Goal: Transaction & Acquisition: Purchase product/service

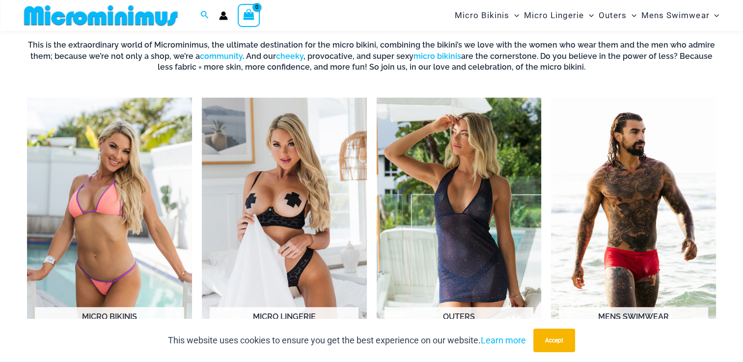
scroll to position [385, 0]
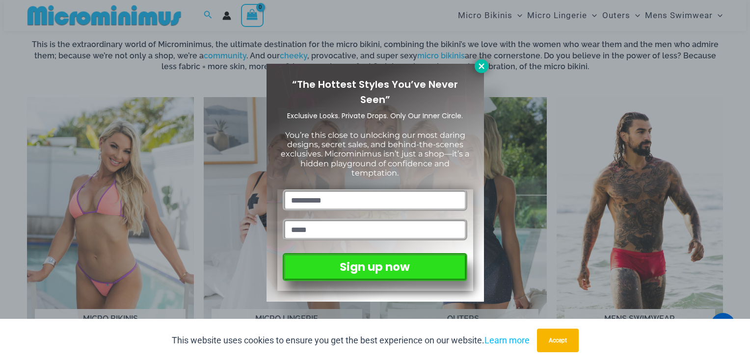
click at [481, 70] on icon at bounding box center [481, 66] width 9 height 9
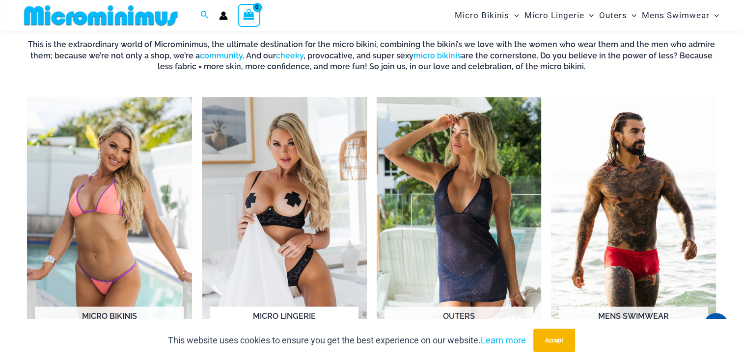
click at [302, 195] on img "Visit product category Micro Lingerie" at bounding box center [284, 224] width 165 height 254
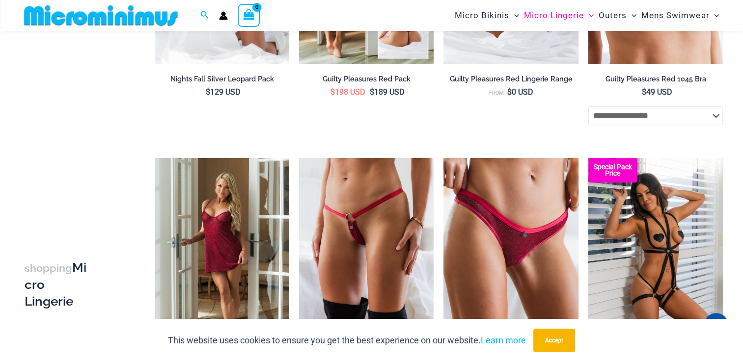
scroll to position [336, 0]
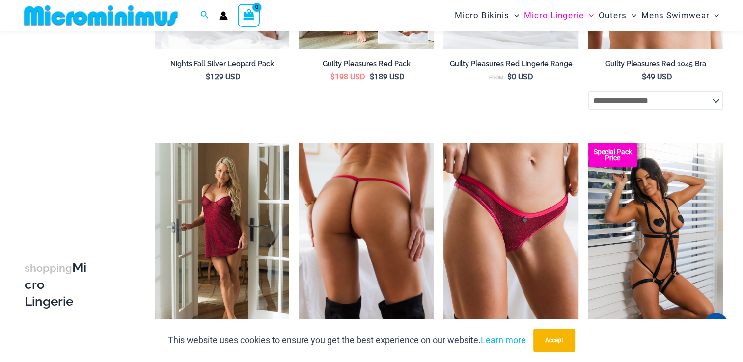
click at [386, 221] on img at bounding box center [366, 244] width 135 height 202
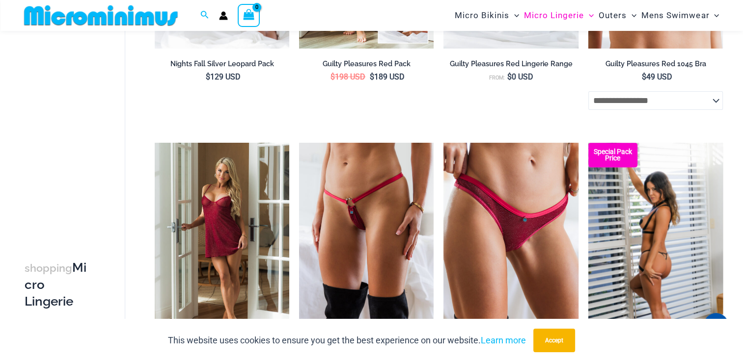
click at [630, 234] on img at bounding box center [655, 244] width 135 height 202
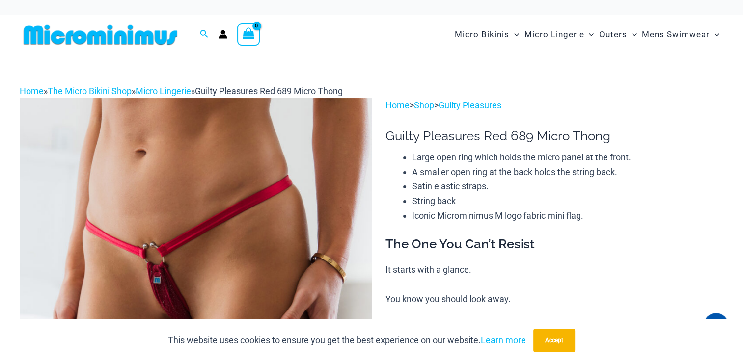
click at [186, 257] on img at bounding box center [196, 362] width 352 height 528
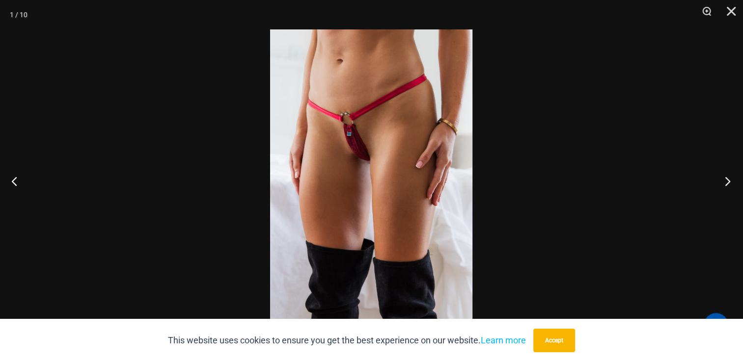
click at [728, 180] on button "Next" at bounding box center [724, 181] width 37 height 49
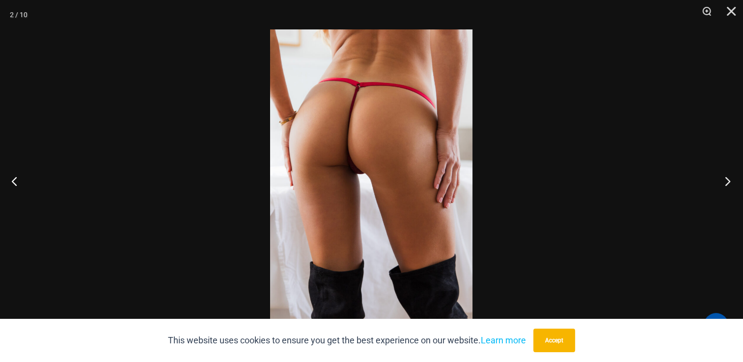
click at [728, 180] on button "Next" at bounding box center [724, 181] width 37 height 49
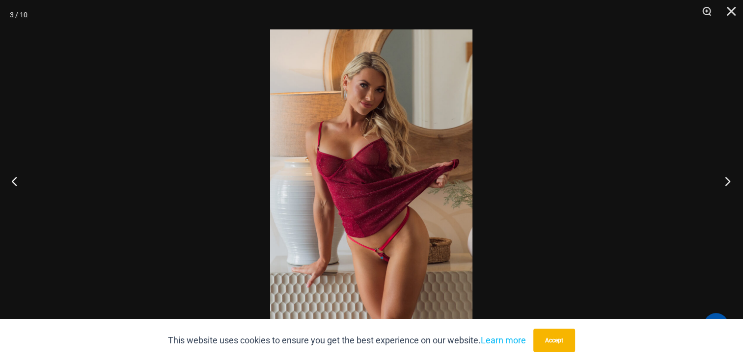
click at [728, 180] on button "Next" at bounding box center [724, 181] width 37 height 49
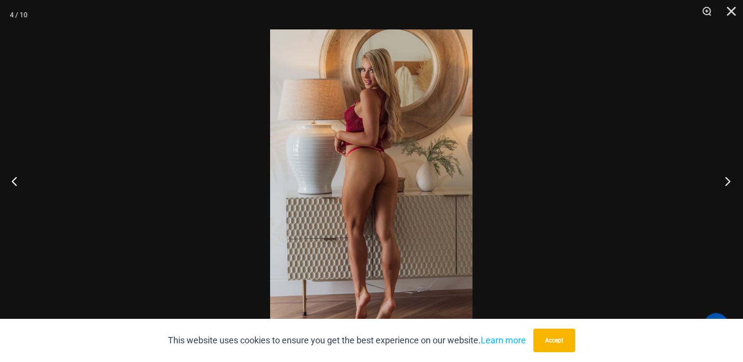
click at [728, 180] on button "Next" at bounding box center [724, 181] width 37 height 49
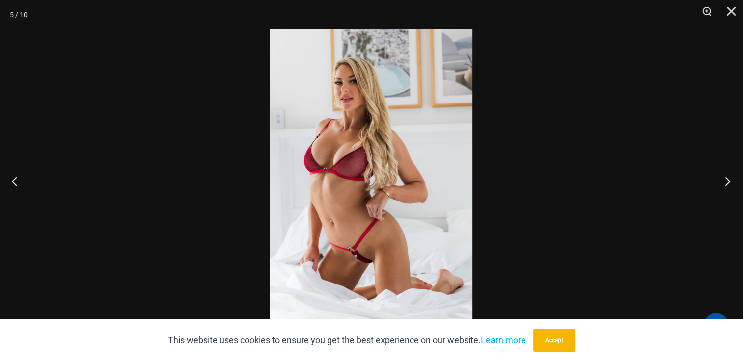
click at [728, 180] on button "Next" at bounding box center [724, 181] width 37 height 49
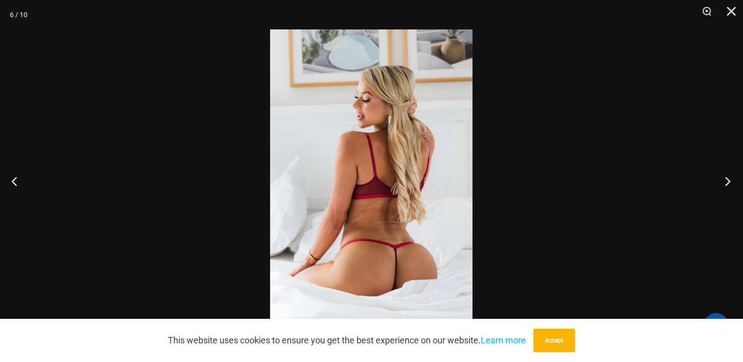
click at [728, 180] on button "Next" at bounding box center [724, 181] width 37 height 49
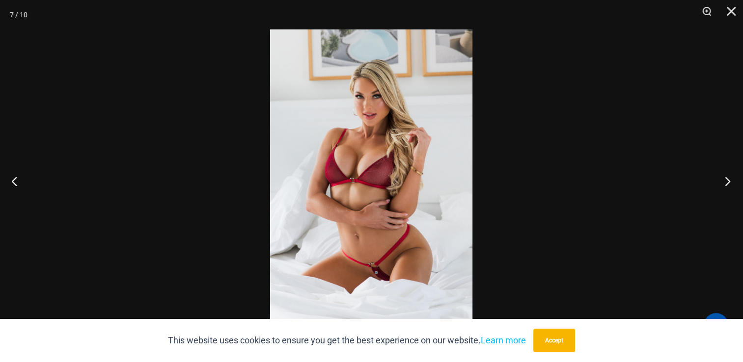
click at [728, 180] on button "Next" at bounding box center [724, 181] width 37 height 49
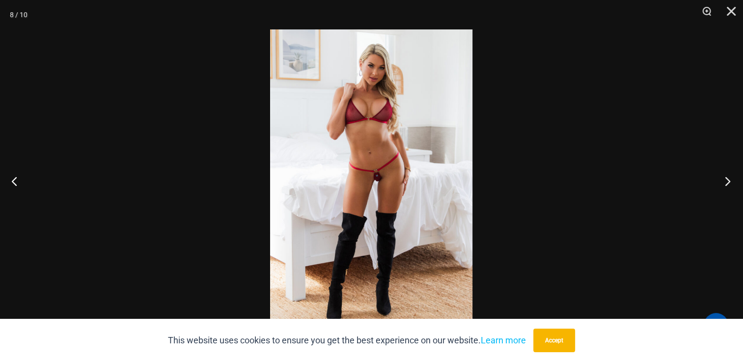
click at [728, 180] on button "Next" at bounding box center [724, 181] width 37 height 49
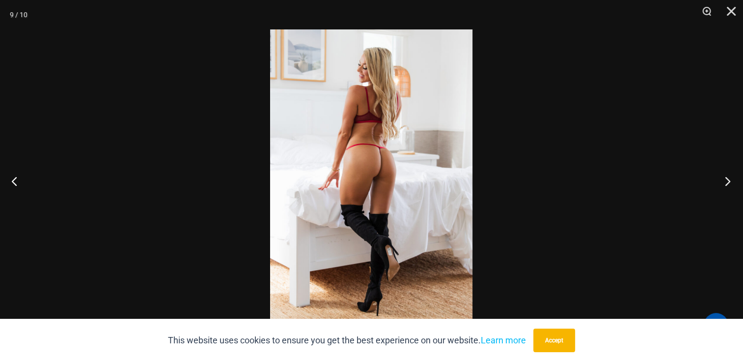
click at [728, 180] on button "Next" at bounding box center [724, 181] width 37 height 49
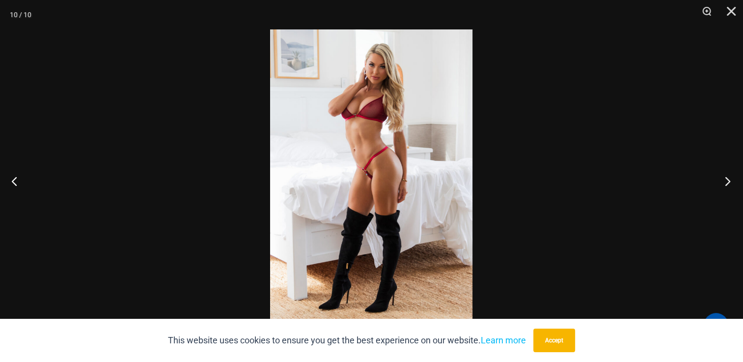
click at [727, 181] on button "Next" at bounding box center [724, 181] width 37 height 49
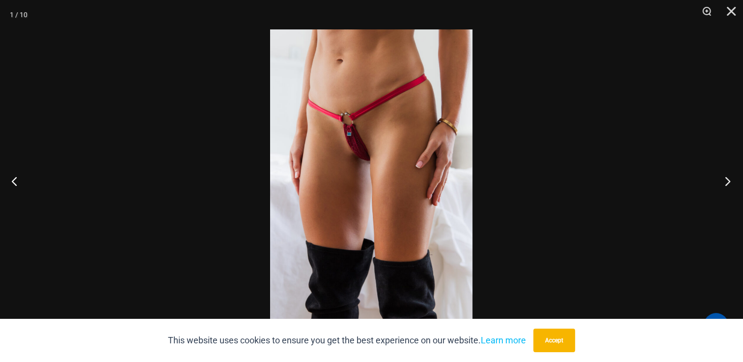
click at [727, 181] on button "Next" at bounding box center [724, 181] width 37 height 49
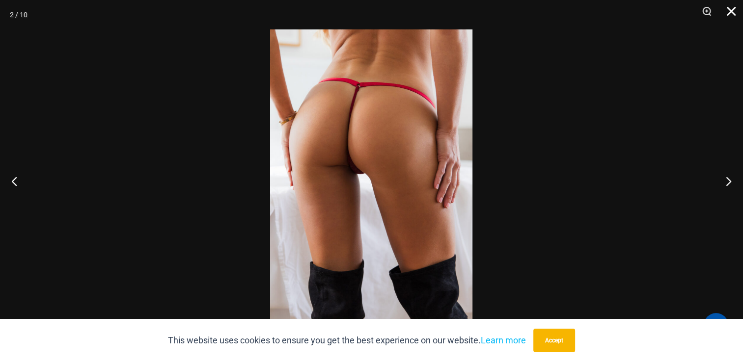
click at [733, 9] on button "Close" at bounding box center [727, 14] width 25 height 29
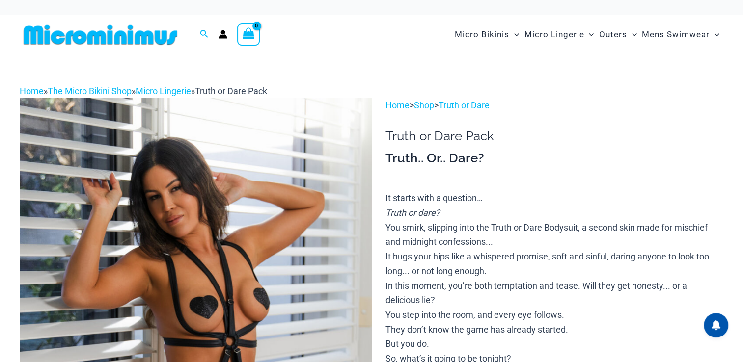
click at [217, 260] on img at bounding box center [196, 362] width 352 height 528
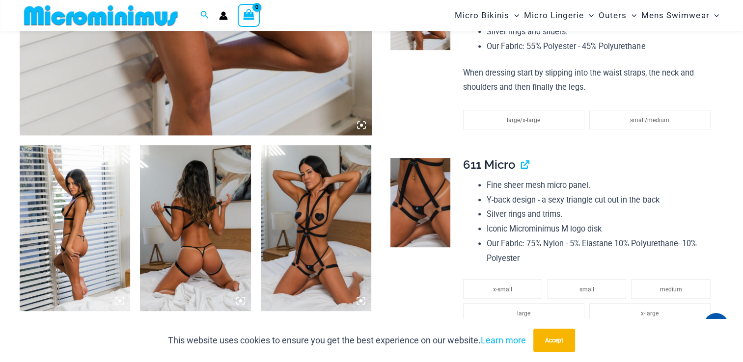
scroll to position [483, 0]
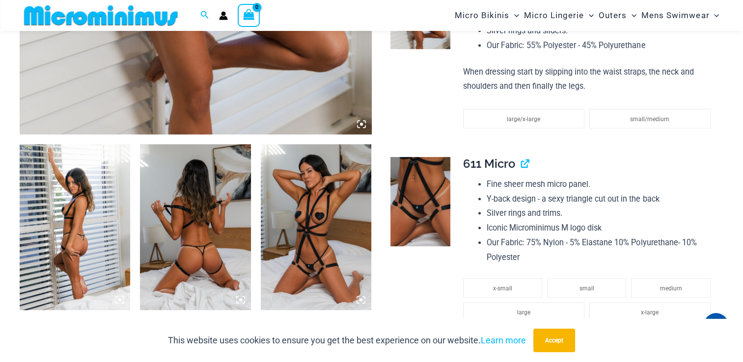
click at [107, 214] on img at bounding box center [75, 227] width 110 height 166
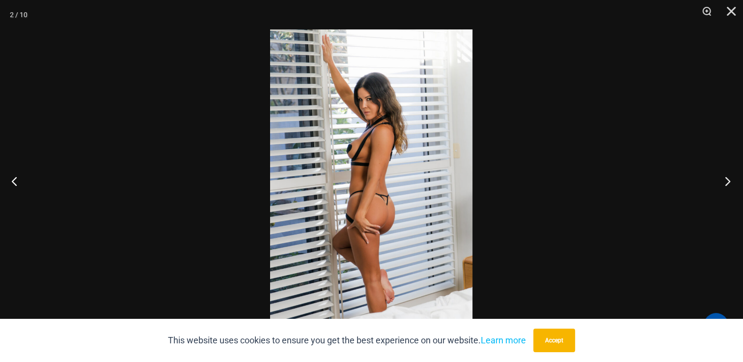
click at [729, 182] on button "Next" at bounding box center [724, 181] width 37 height 49
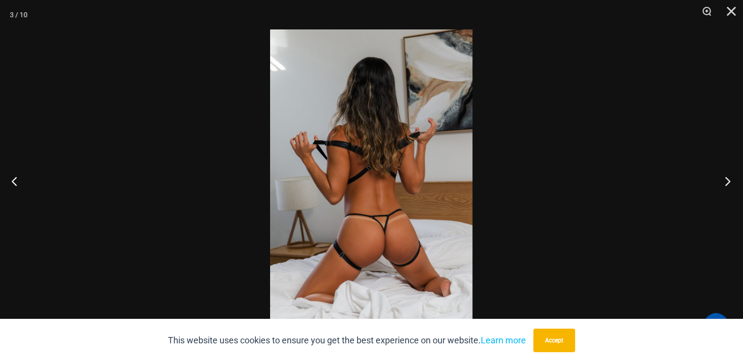
click at [729, 182] on button "Next" at bounding box center [724, 181] width 37 height 49
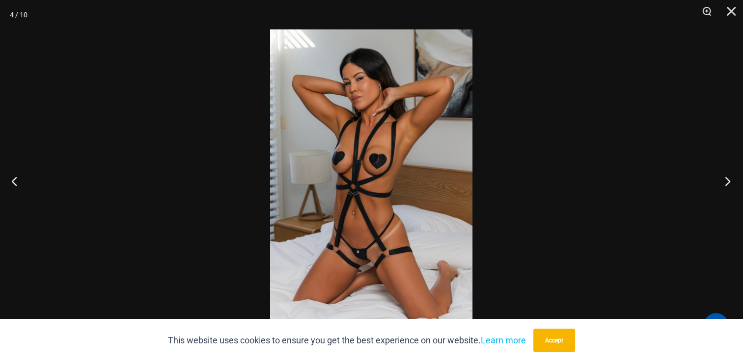
click at [729, 182] on button "Next" at bounding box center [724, 181] width 37 height 49
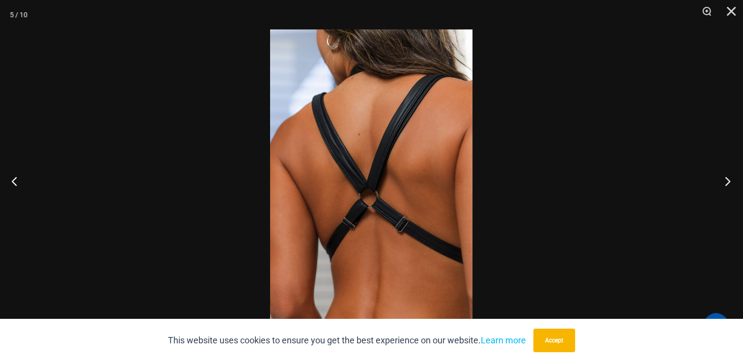
click at [729, 182] on button "Next" at bounding box center [724, 181] width 37 height 49
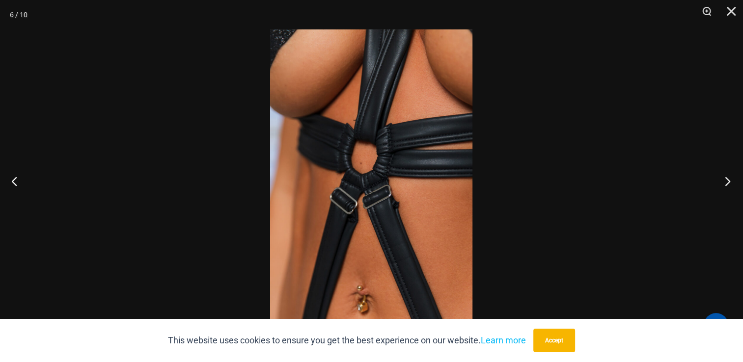
click at [729, 182] on button "Next" at bounding box center [724, 181] width 37 height 49
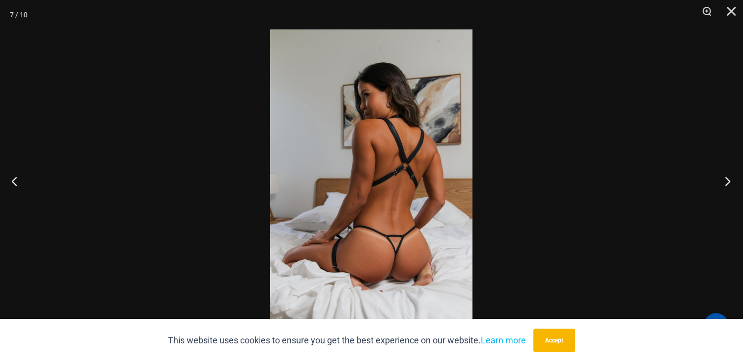
click at [729, 182] on button "Next" at bounding box center [724, 181] width 37 height 49
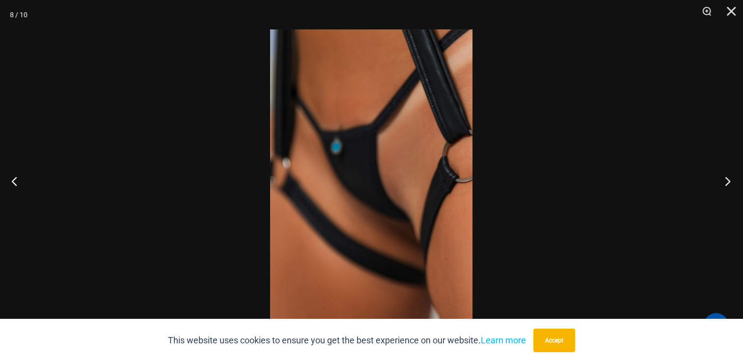
click at [729, 182] on button "Next" at bounding box center [724, 181] width 37 height 49
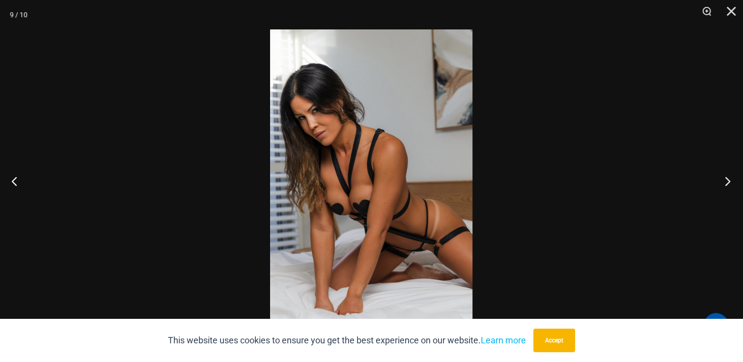
click at [729, 182] on button "Next" at bounding box center [724, 181] width 37 height 49
